Goal: Task Accomplishment & Management: Manage account settings

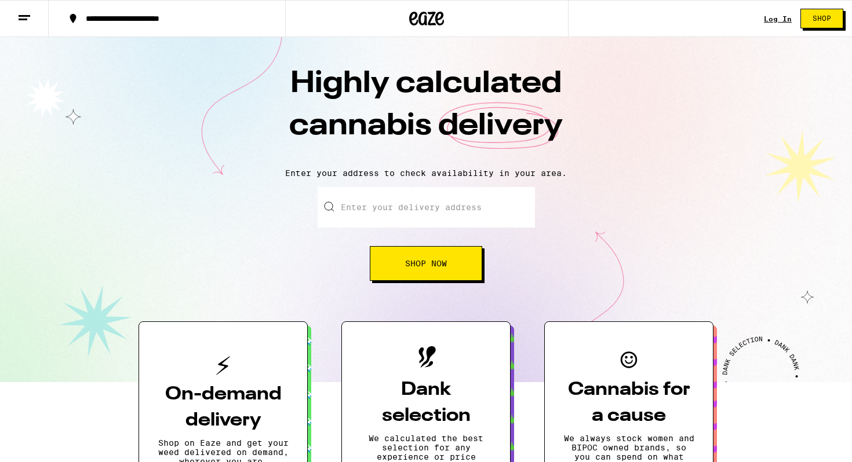
click at [783, 7] on div "Log In Shop" at bounding box center [808, 18] width 88 height 37
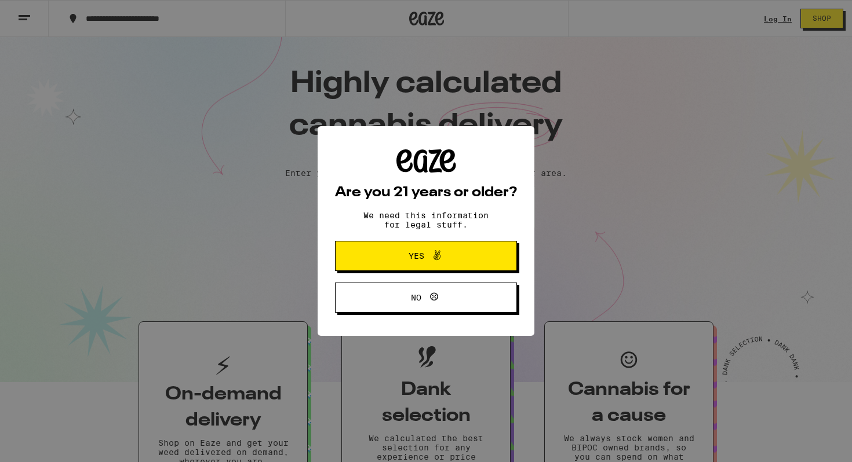
click at [782, 17] on div "Are you 21 years or older? We need this information for legal stuff. Yes No" at bounding box center [426, 231] width 852 height 462
click at [457, 264] on span "Yes" at bounding box center [426, 256] width 88 height 15
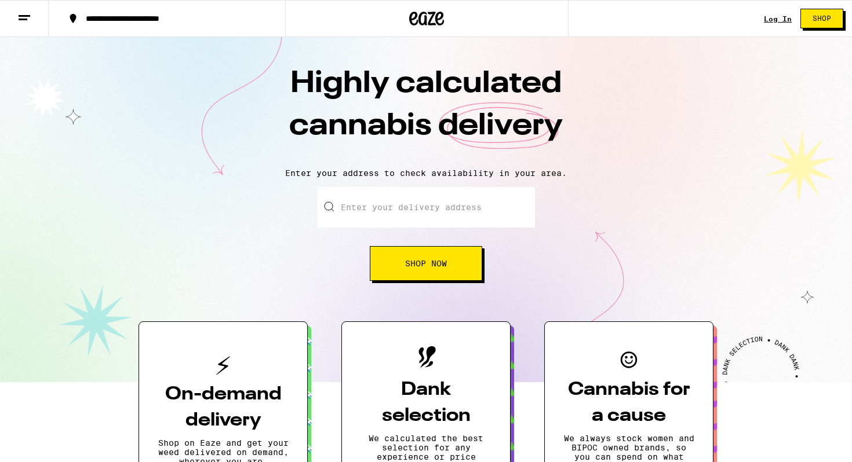
click at [769, 19] on link "Log In" at bounding box center [778, 19] width 28 height 8
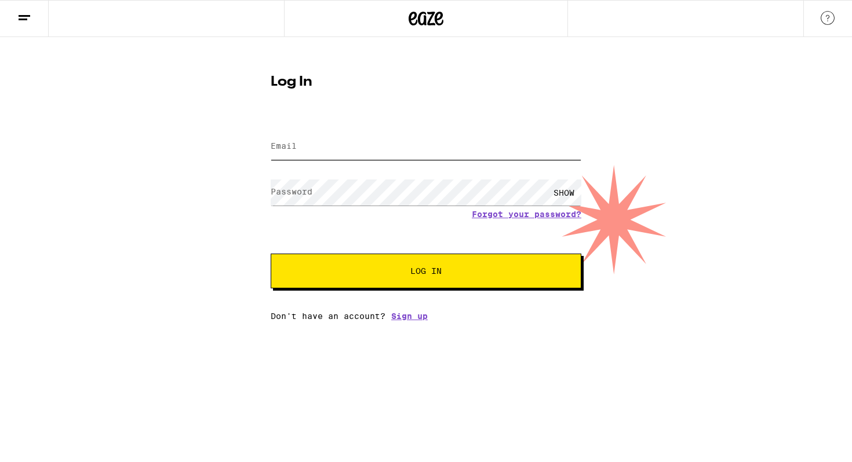
click at [438, 154] on input "Email" at bounding box center [426, 147] width 311 height 26
type input "[EMAIL_ADDRESS][DOMAIN_NAME]"
